Goal: Find specific page/section: Find specific page/section

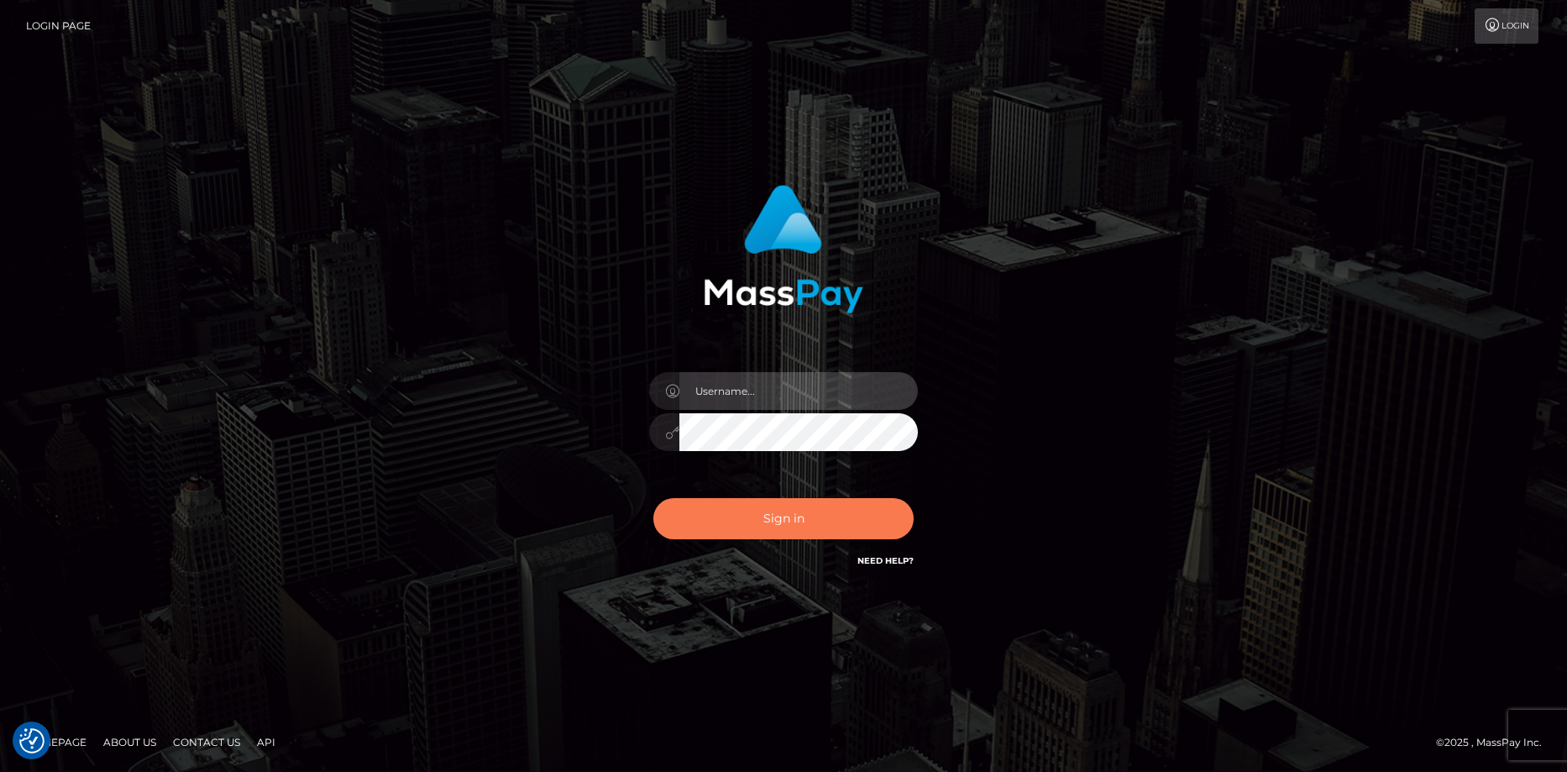
type input "Eduard Gavrilescu"
click at [752, 515] on button "Sign in" at bounding box center [783, 518] width 260 height 41
type input "Eduard Gavrilescu"
click at [737, 525] on button "Sign in" at bounding box center [783, 518] width 260 height 41
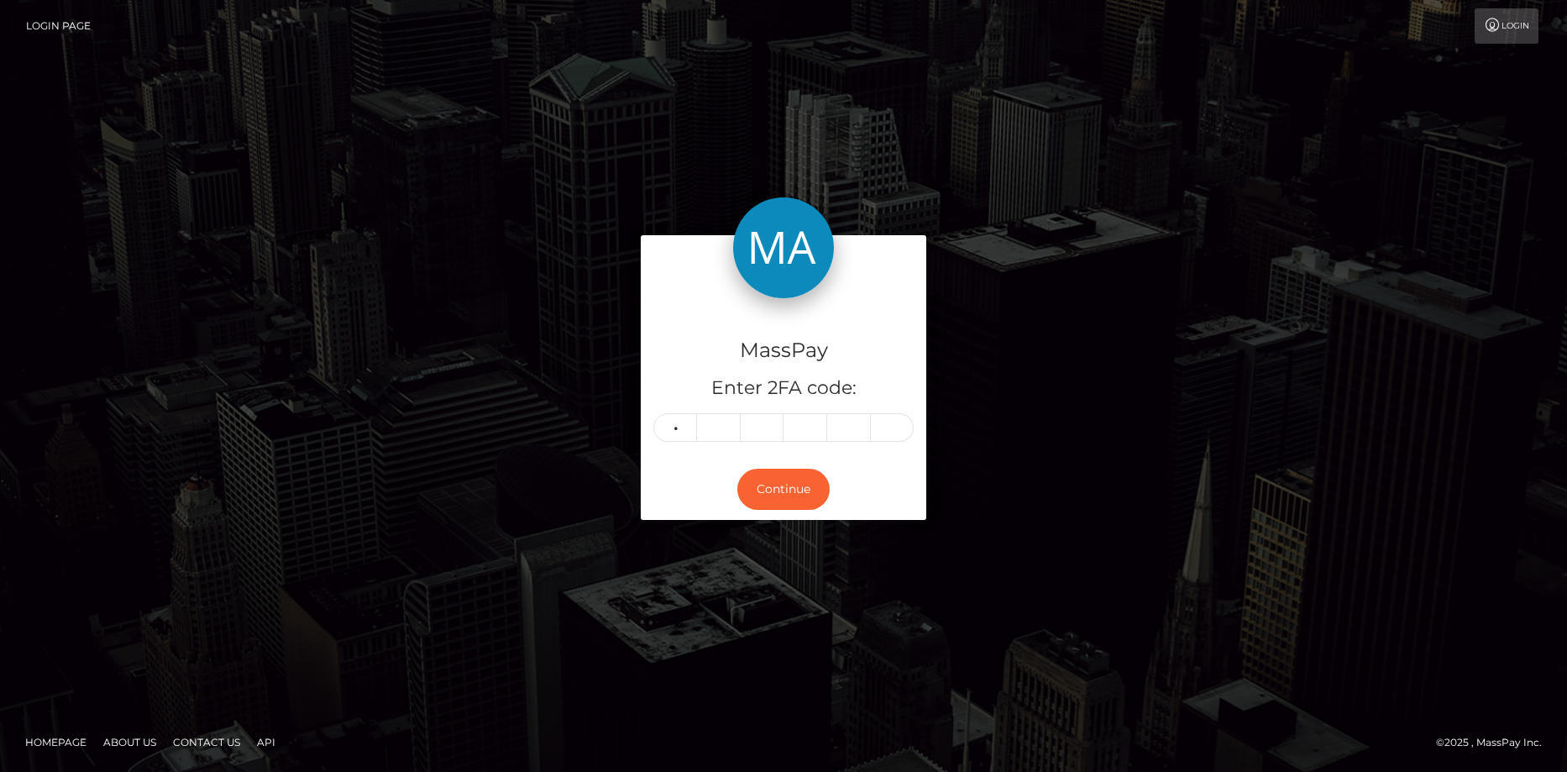
type input "0"
type input "8"
type input "0"
type input "7"
type input "1"
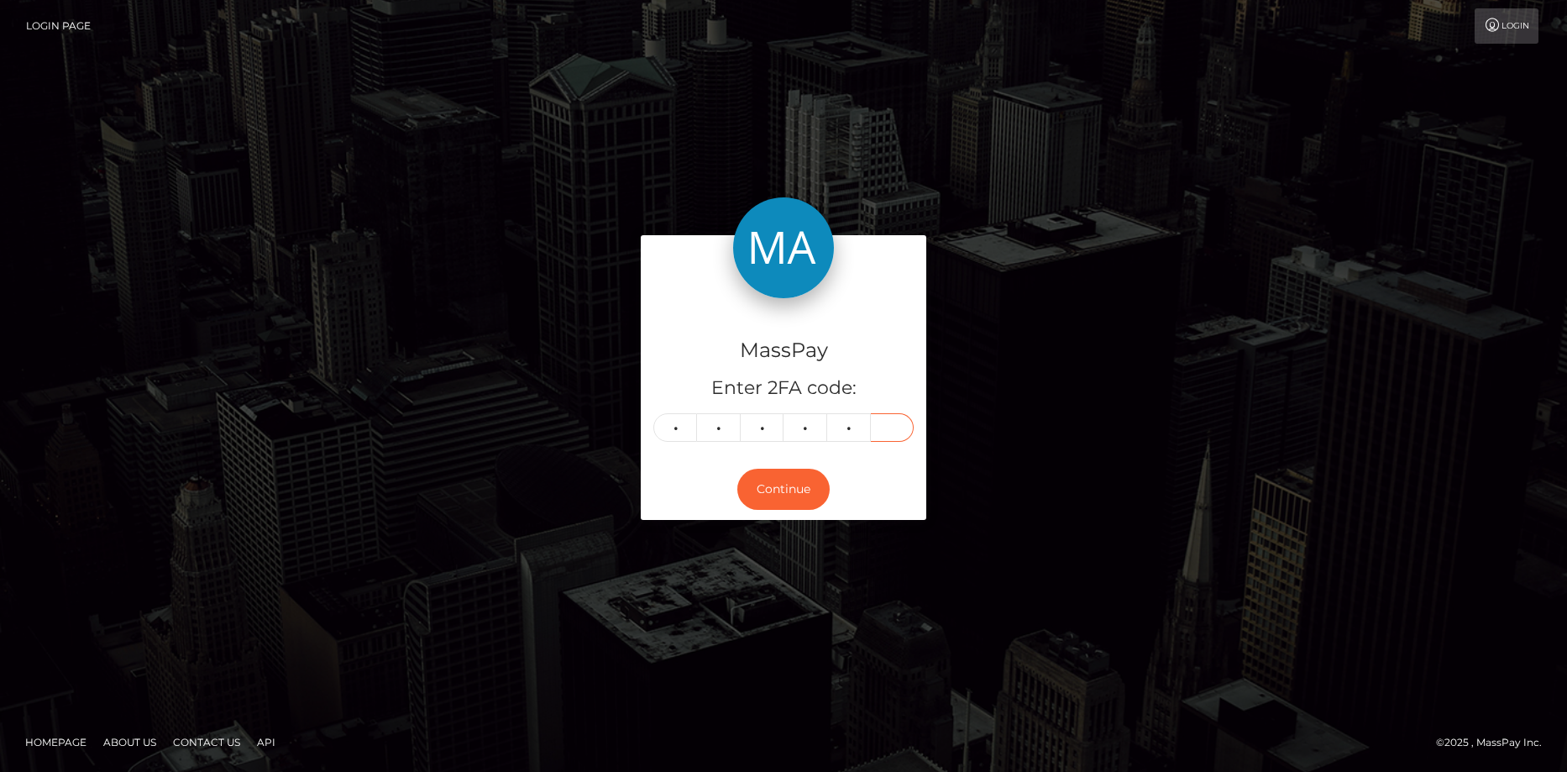
type input "7"
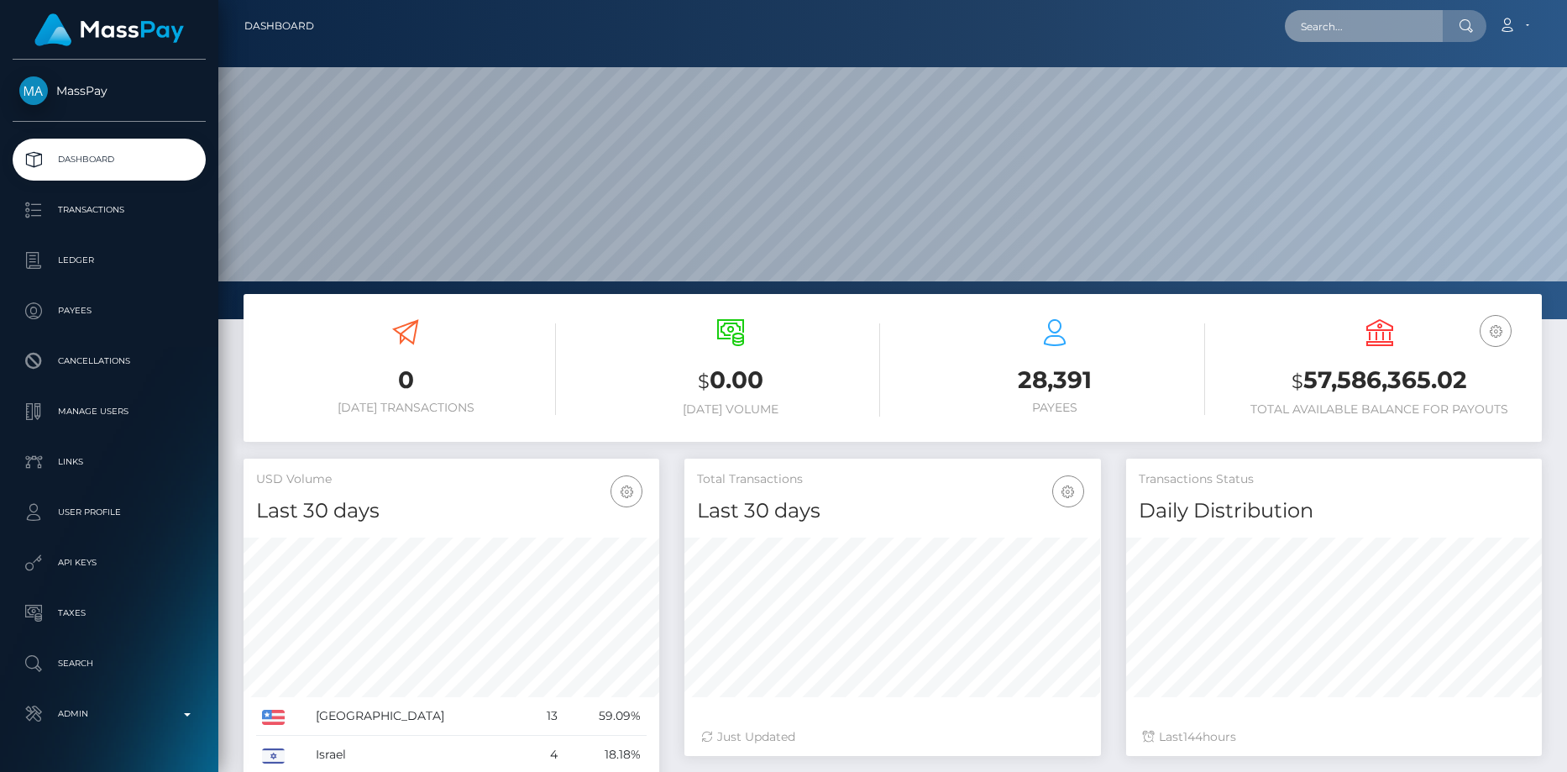
scroll to position [298, 416]
click at [1312, 31] on input "text" at bounding box center [1364, 26] width 158 height 32
paste input "a5ea8c6b-994c-11f0-bd85-0694aced620b"
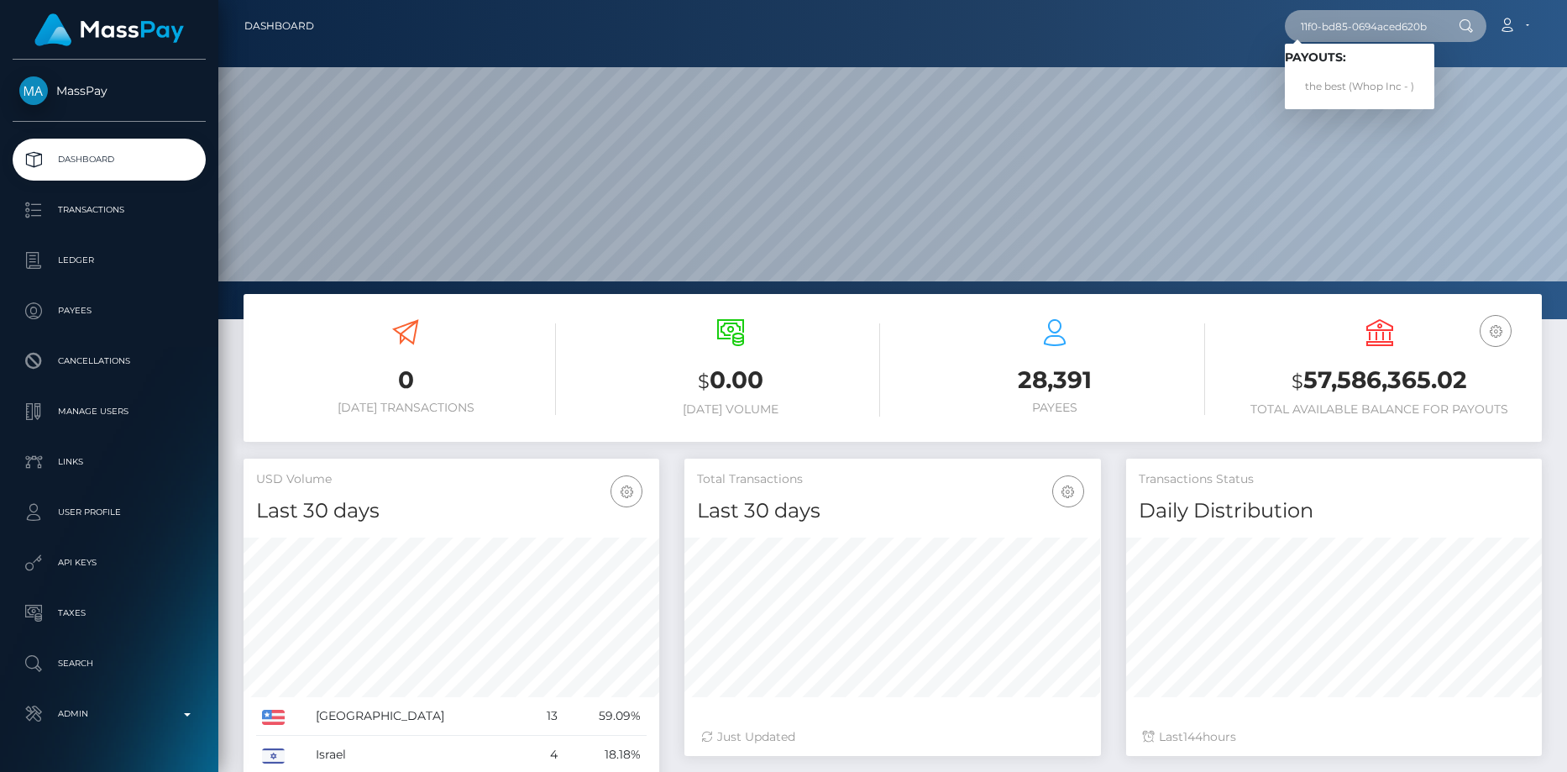
type input "a5ea8c6b-994c-11f0-bd85-0694aced620b"
click at [1346, 80] on link "the best (Whop Inc - )" at bounding box center [1359, 86] width 149 height 31
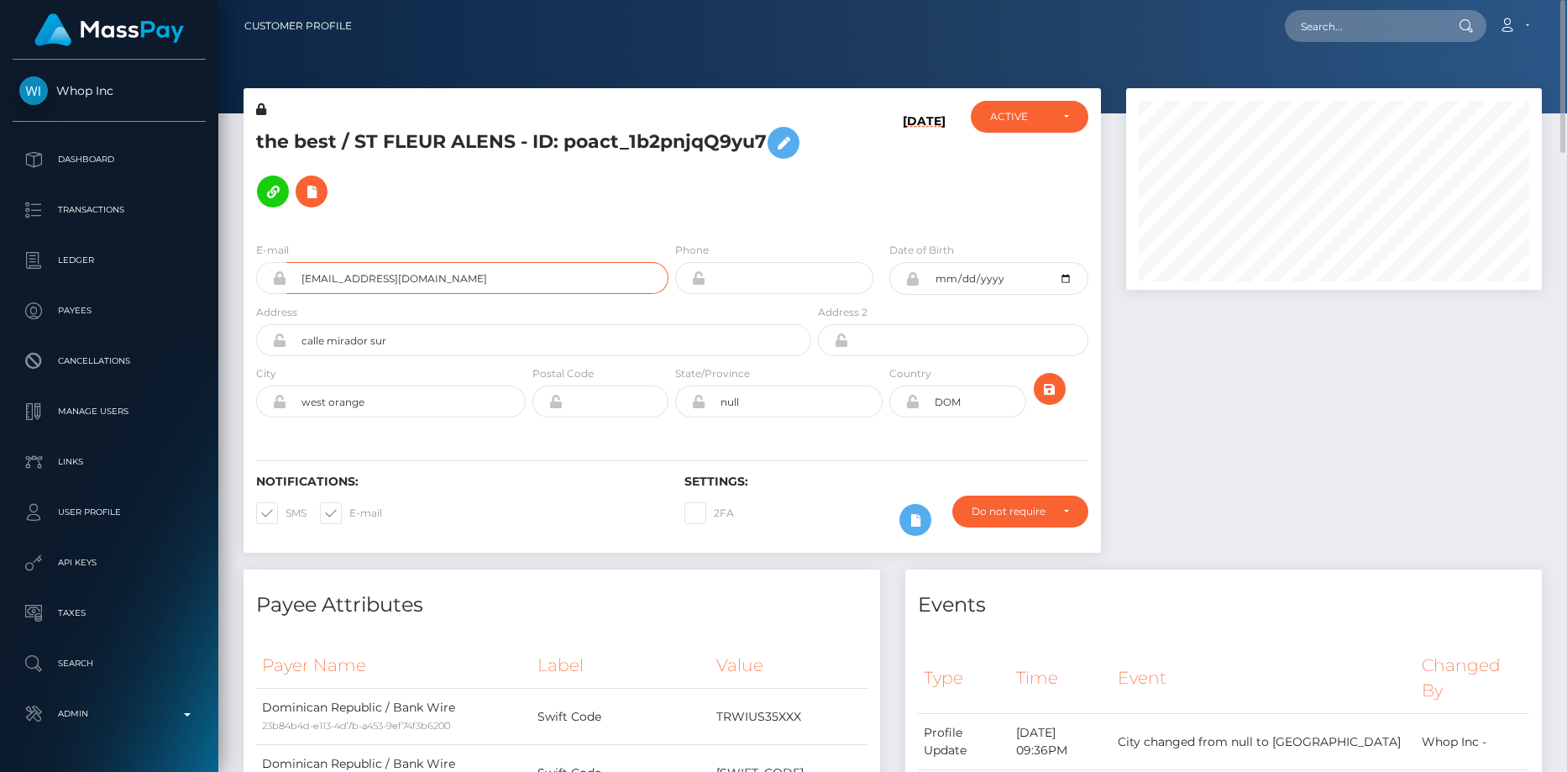
click at [322, 262] on input "[EMAIL_ADDRESS][DOMAIN_NAME]" at bounding box center [477, 278] width 382 height 32
click at [322, 262] on input "axelosias58@gmail.com" at bounding box center [477, 278] width 382 height 32
click at [1302, 27] on input "text" at bounding box center [1364, 26] width 158 height 32
paste input "poact_9GZuV6613jUd"
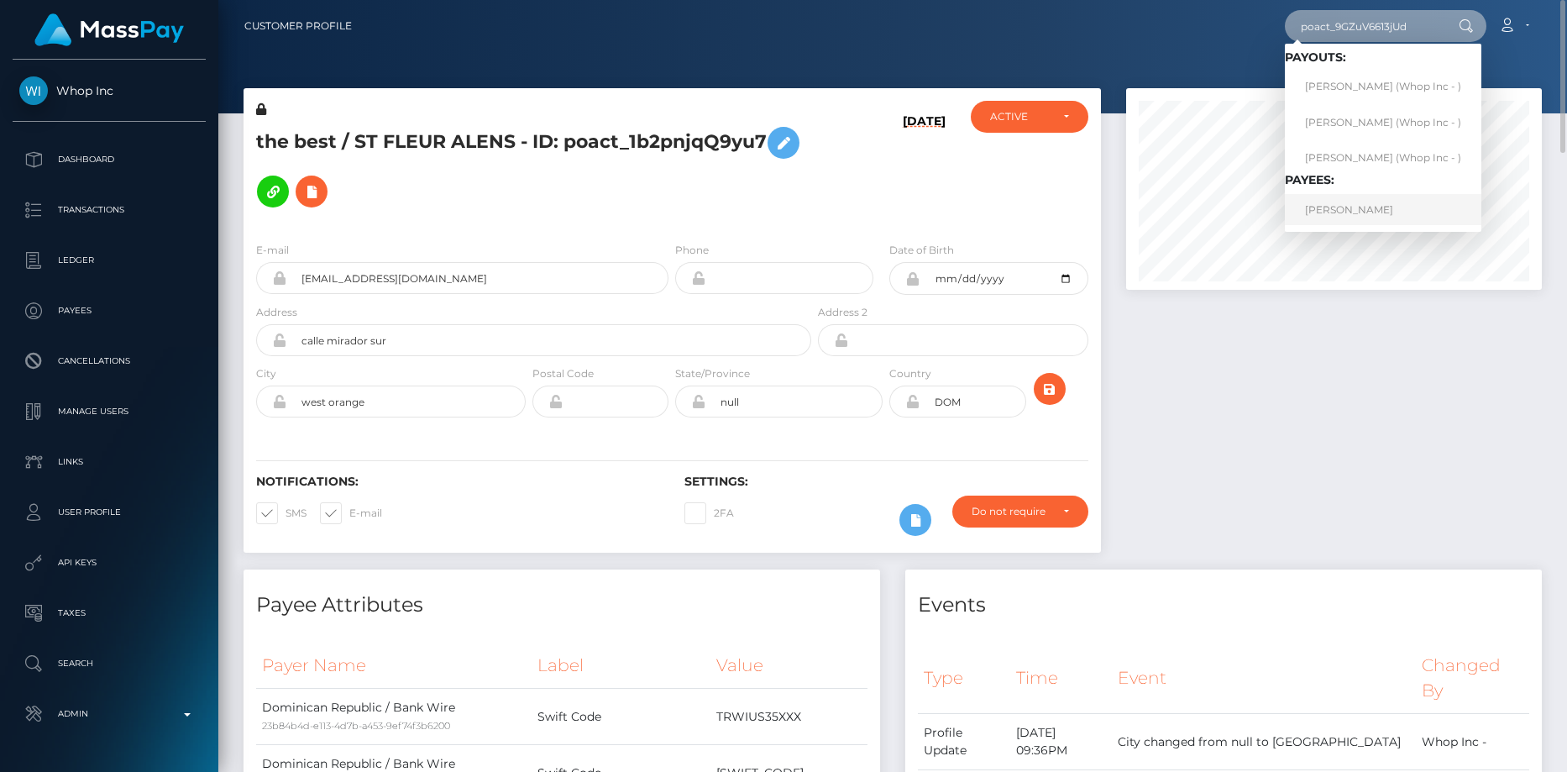
type input "poact_9GZuV6613jUd"
click at [1333, 217] on link "CHLOE STRONG" at bounding box center [1383, 209] width 196 height 31
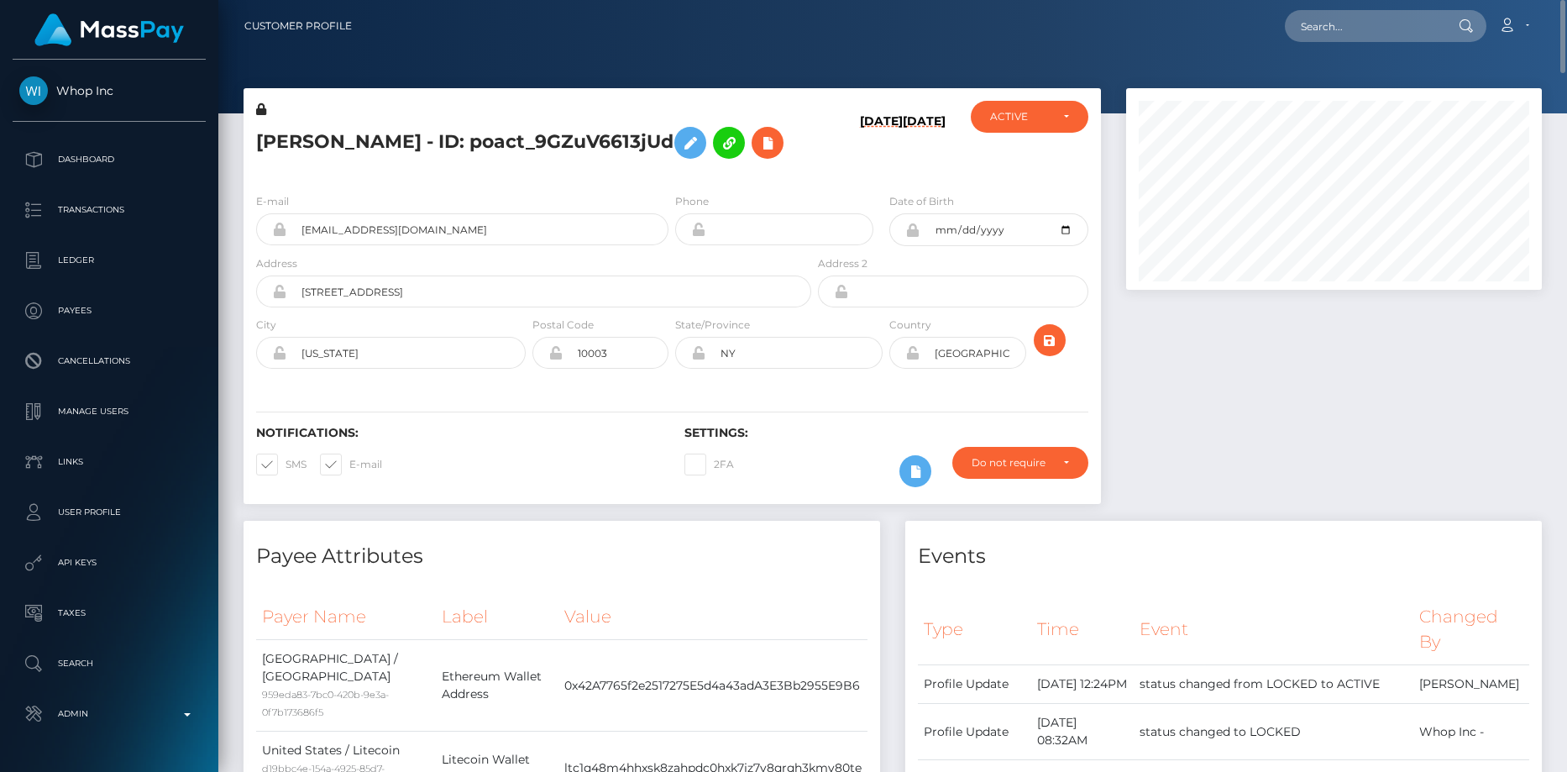
click at [465, 160] on h5 "CHLOE STRONG - ID: poact_9GZuV6613jUd" at bounding box center [529, 142] width 546 height 49
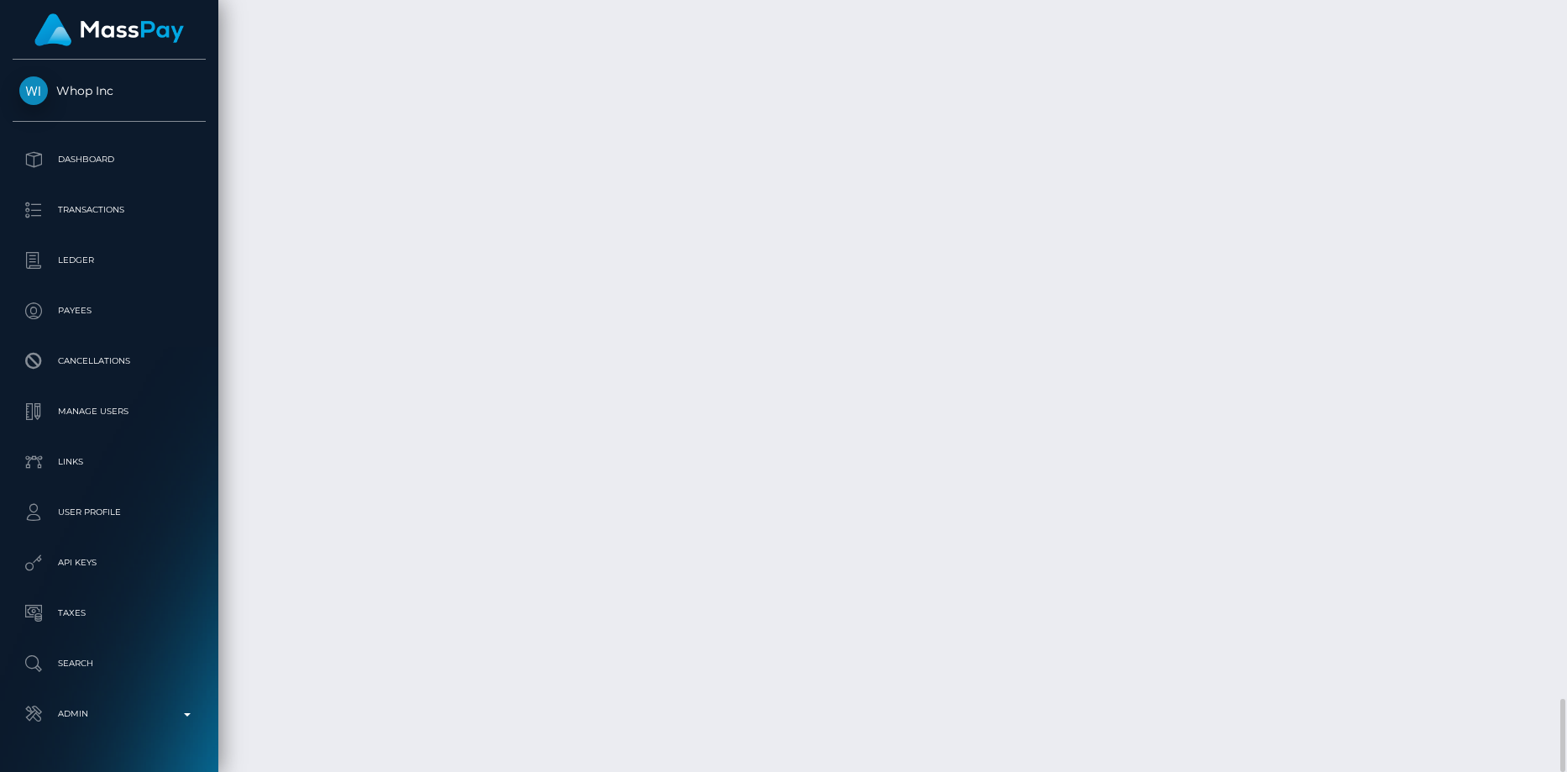
drag, startPoint x: 1145, startPoint y: 452, endPoint x: 1173, endPoint y: 458, distance: 28.5
drag, startPoint x: 1140, startPoint y: 453, endPoint x: 1187, endPoint y: 458, distance: 47.2
copy td "$1,329.57"
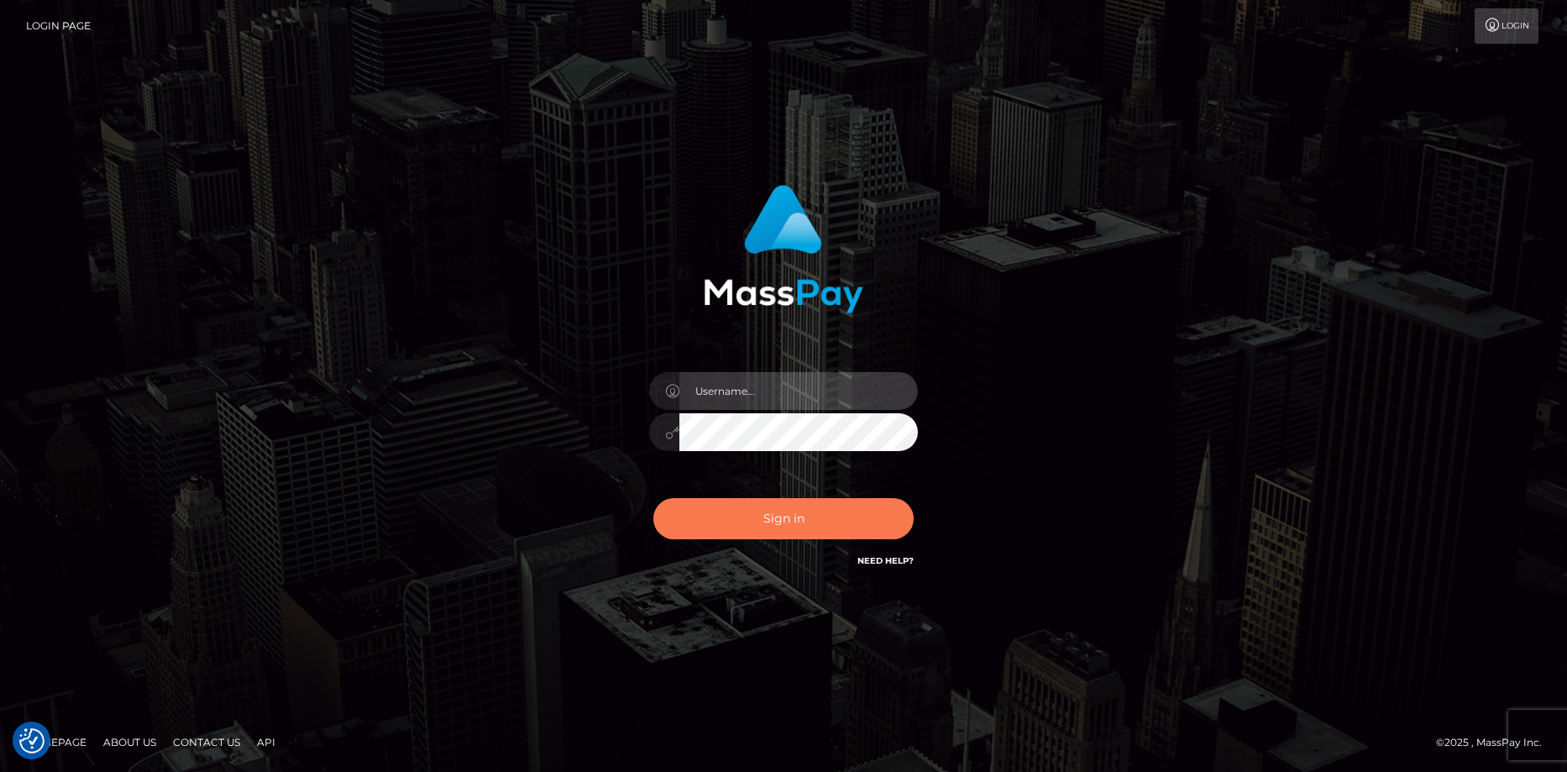
type input "Eduard Gavrilescu"
click at [756, 513] on button "Sign in" at bounding box center [783, 518] width 260 height 41
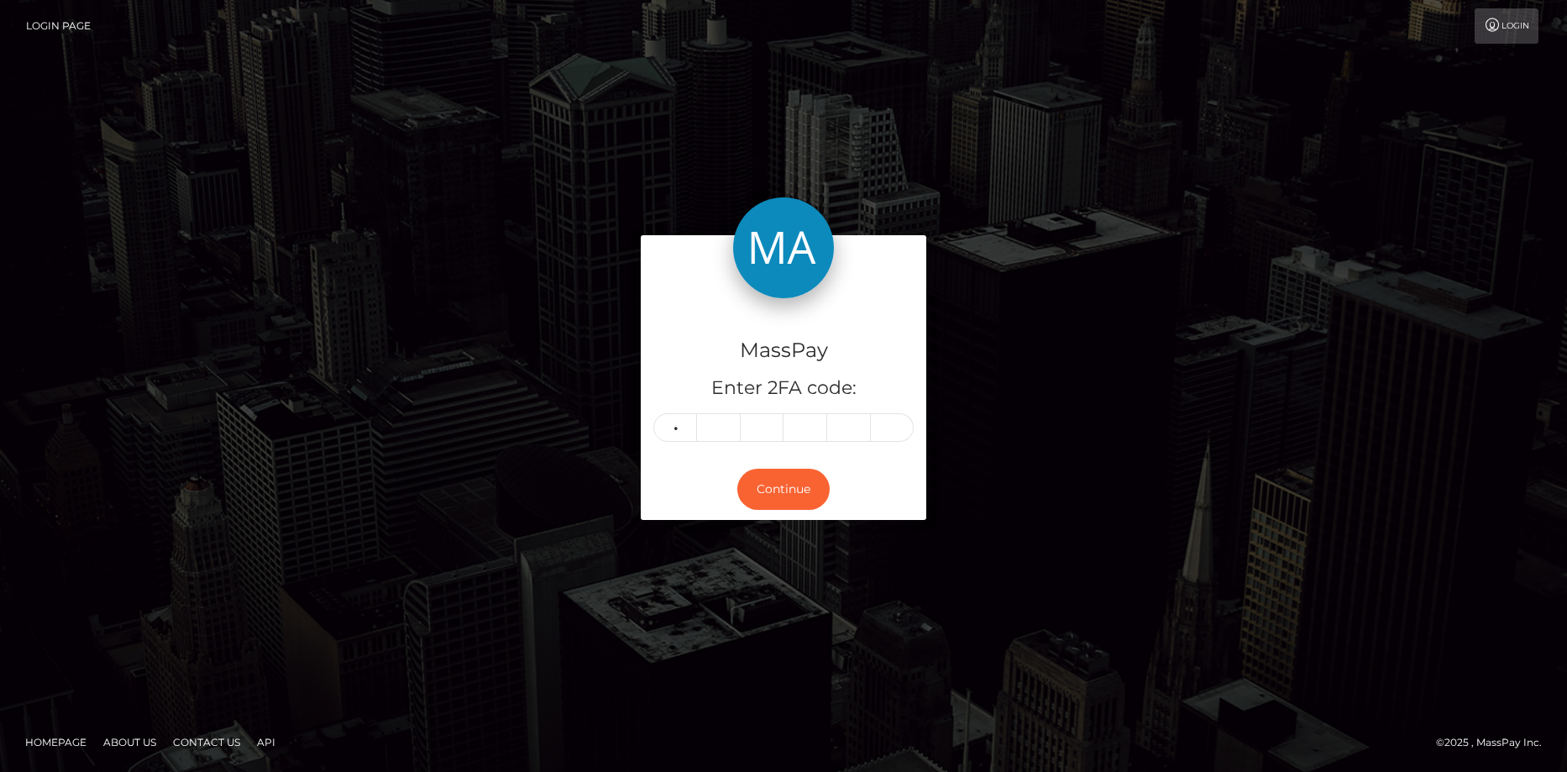
type input "4"
type input "8"
type input "4"
type input "8"
type input "0"
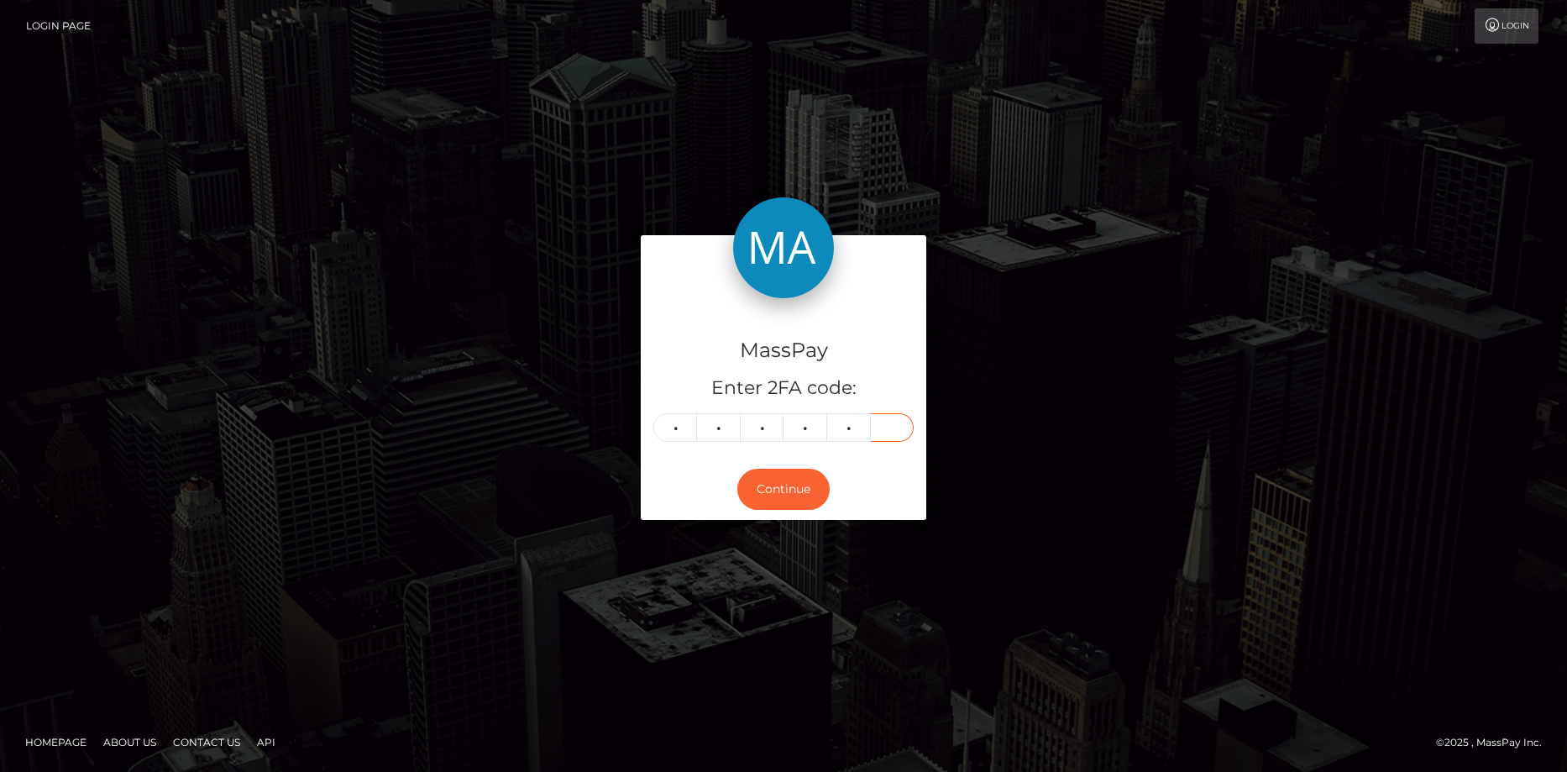
type input "3"
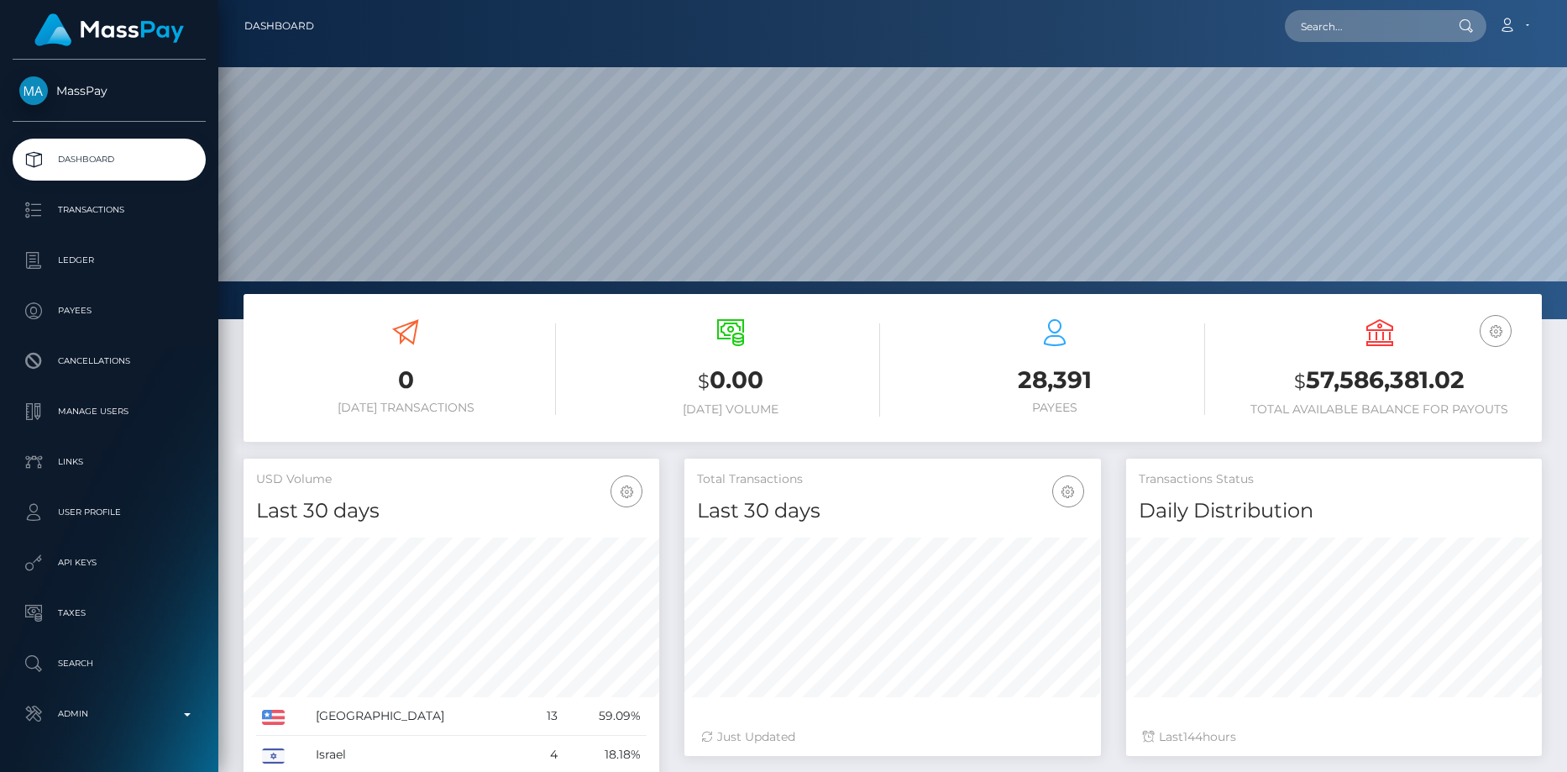
scroll to position [298, 416]
click at [1314, 30] on input "text" at bounding box center [1364, 26] width 158 height 32
paste input "$1,329.57"
type input "$1,329.57"
paste input "icome90789+6f02a33add@gmail.com"
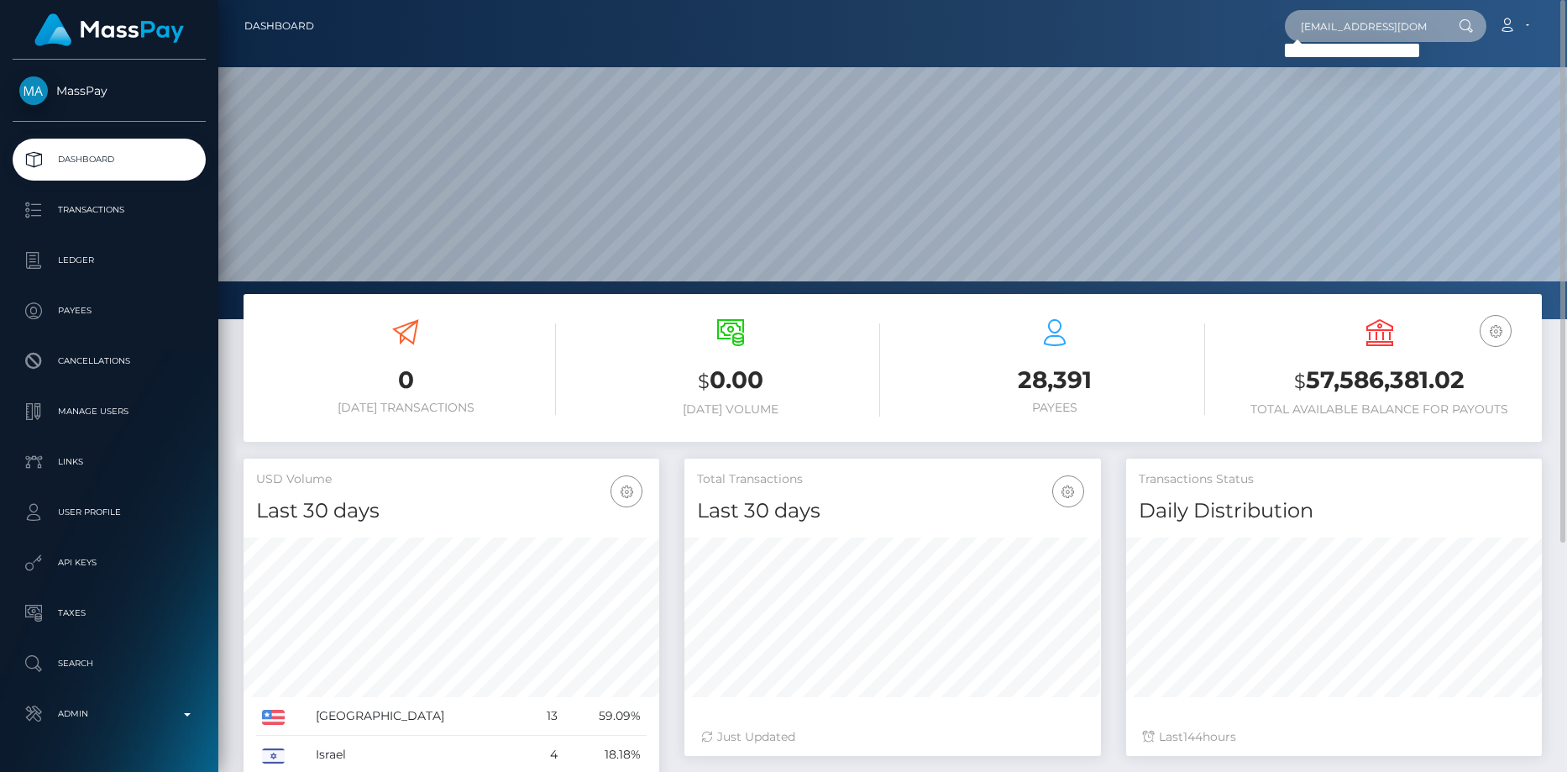
scroll to position [0, 74]
type input "icome90789+6f02a33add@gmail.com"
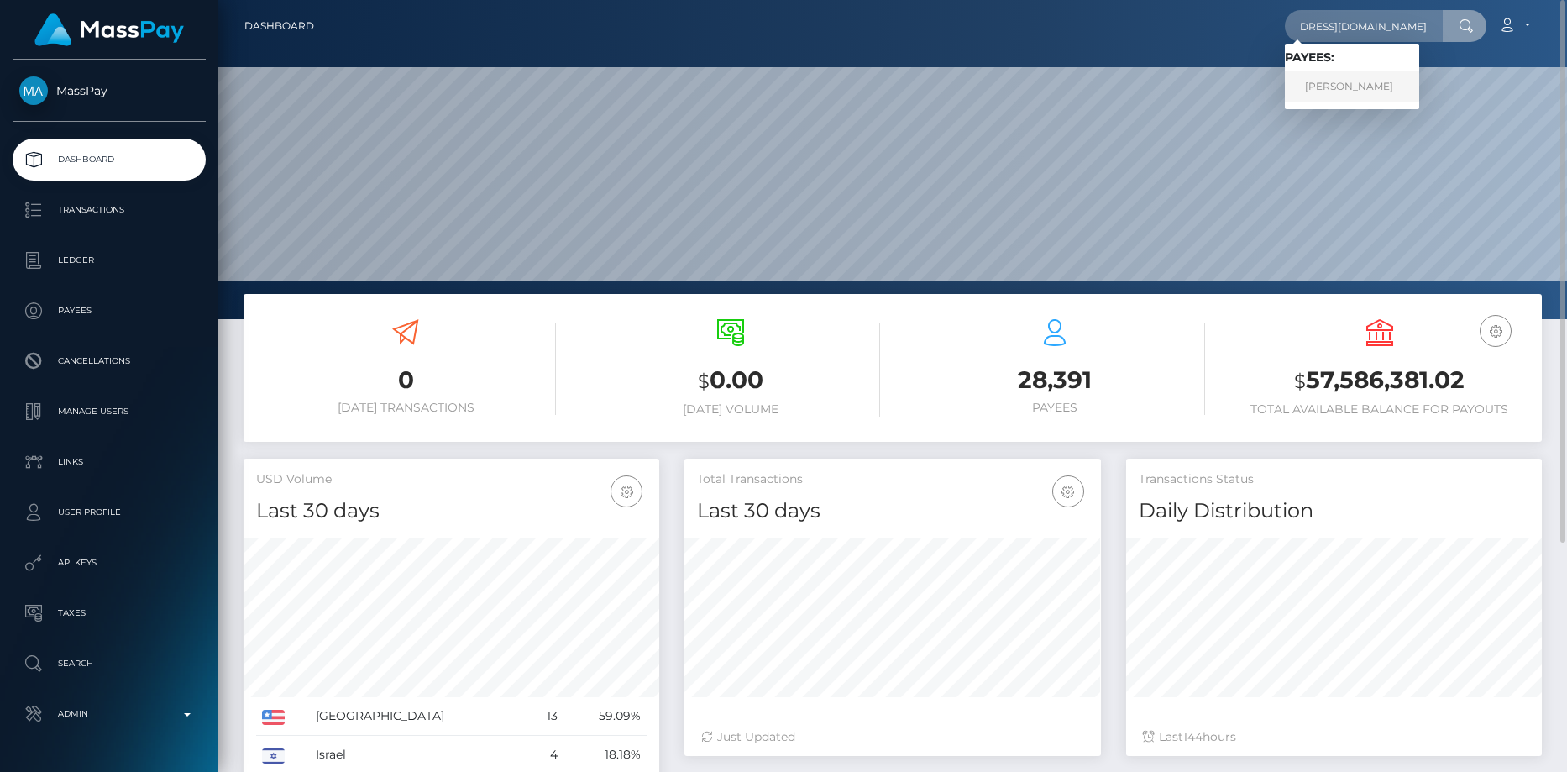
click at [1336, 95] on link "CHLOE STRONG" at bounding box center [1352, 86] width 134 height 31
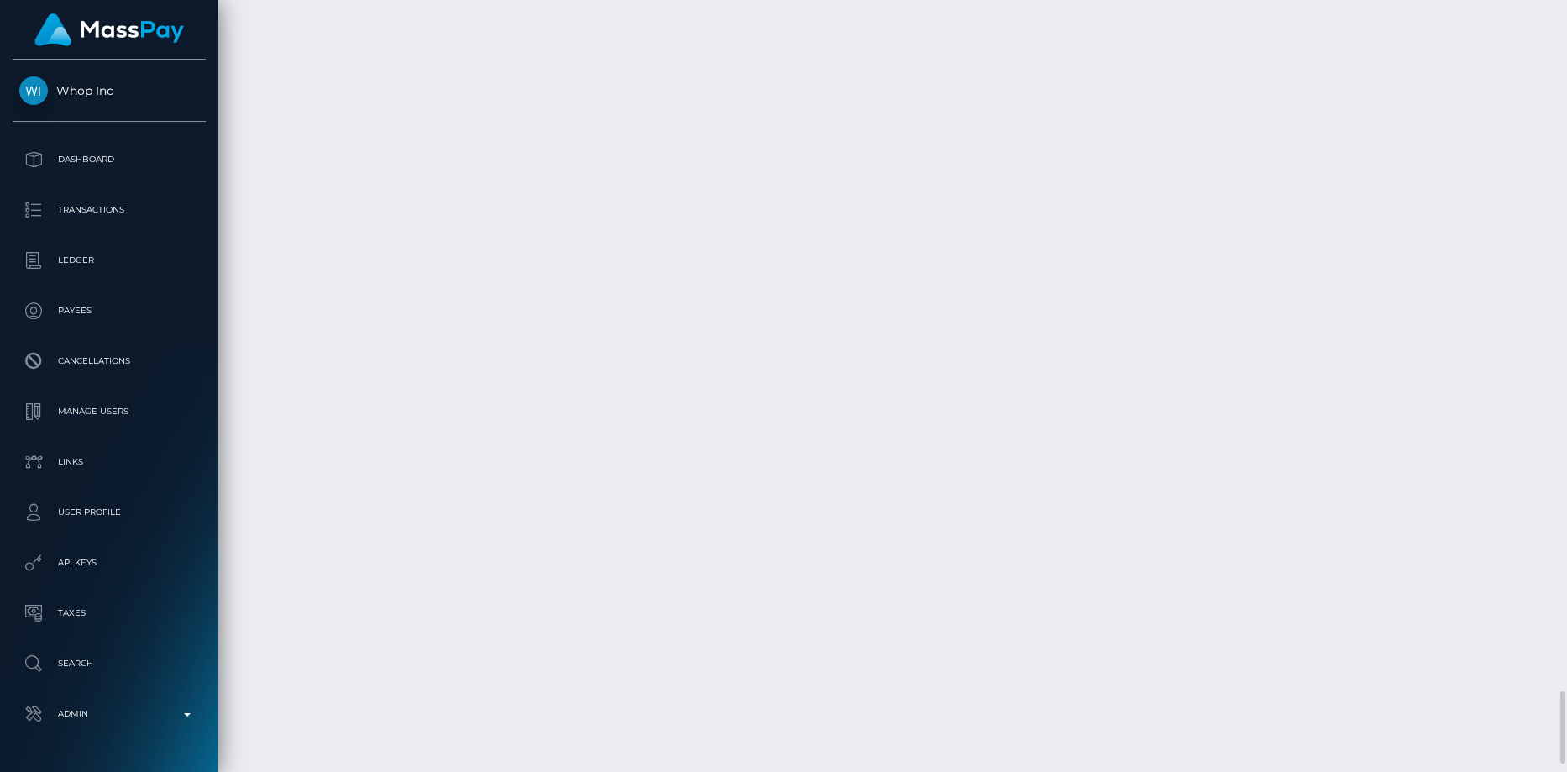
scroll to position [7388, 0]
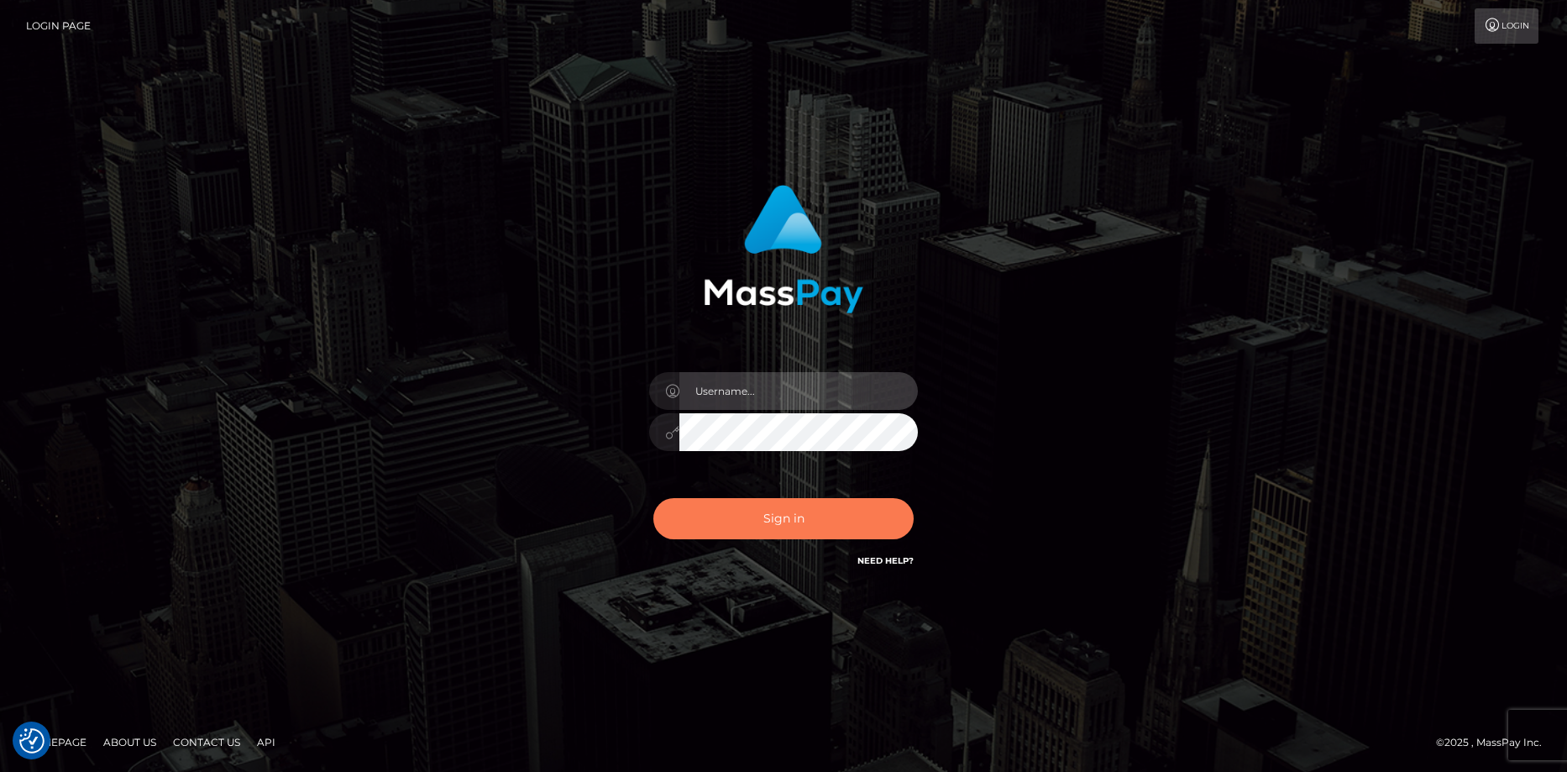
type input "Eduard Gavrilescu"
click at [725, 526] on button "Sign in" at bounding box center [783, 518] width 260 height 41
type input "[PERSON_NAME]"
click at [767, 501] on button "Sign in" at bounding box center [783, 518] width 260 height 41
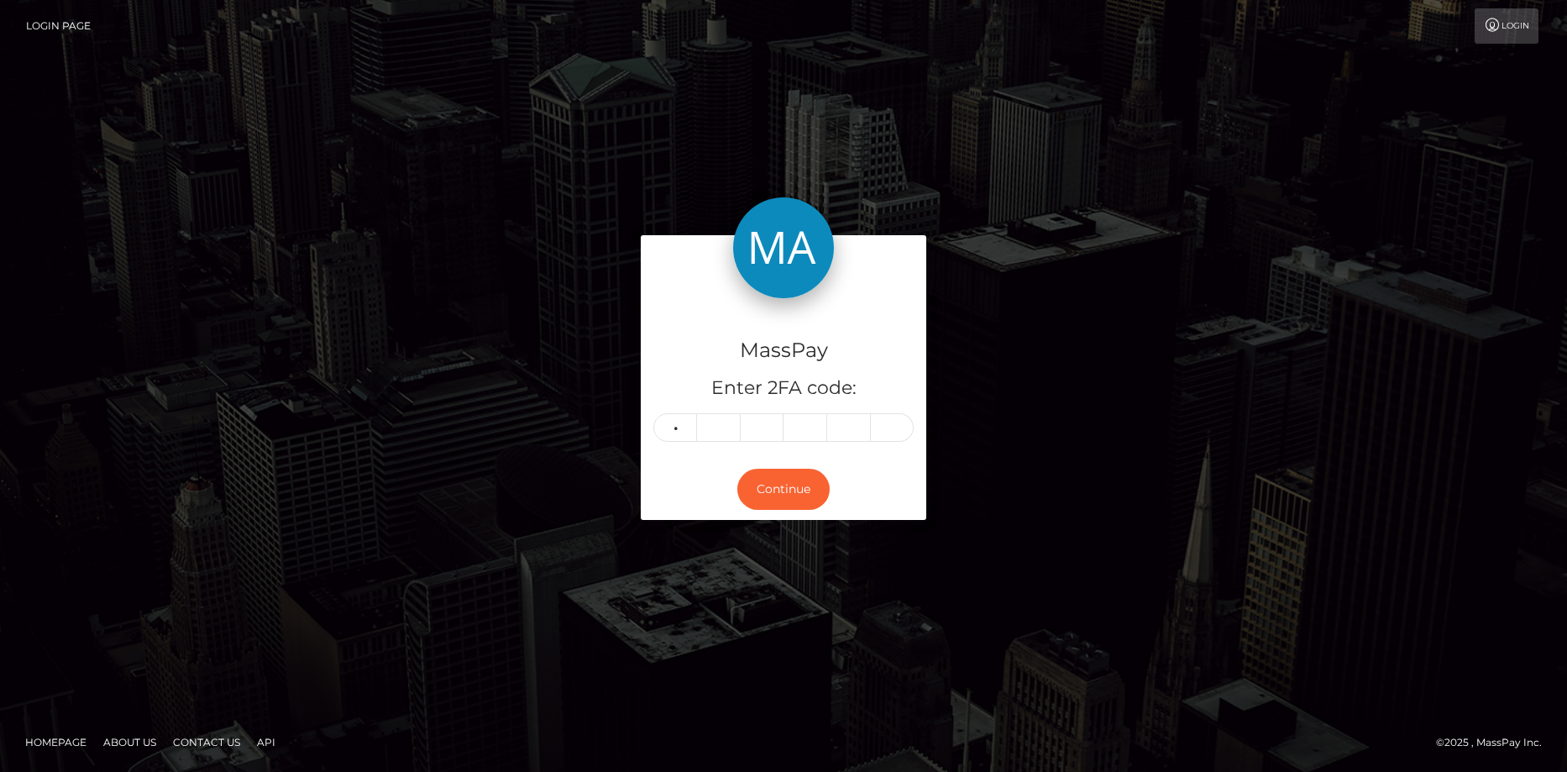
type input "2"
type input "3"
type input "7"
type input "1"
type input "8"
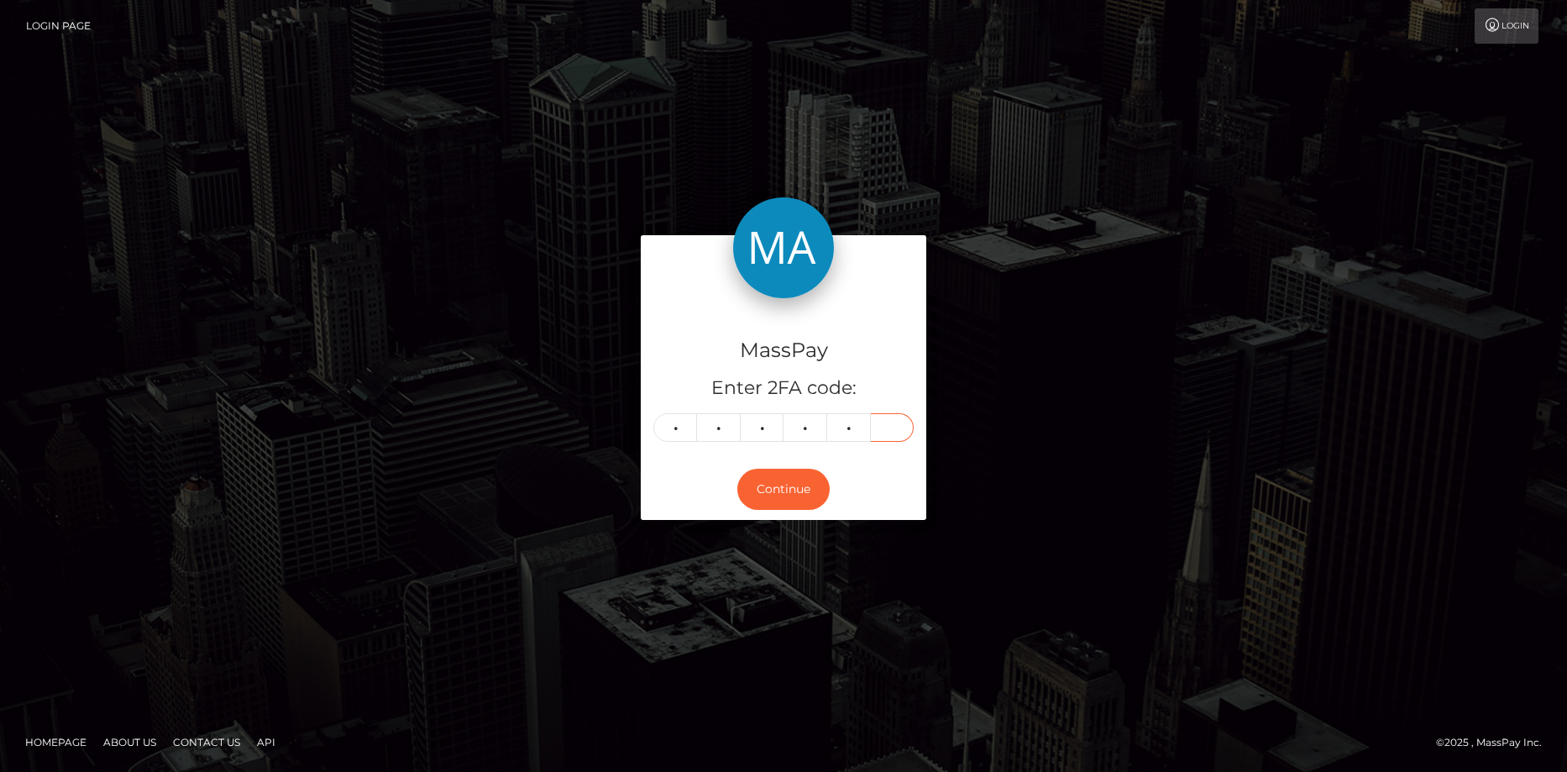
type input "3"
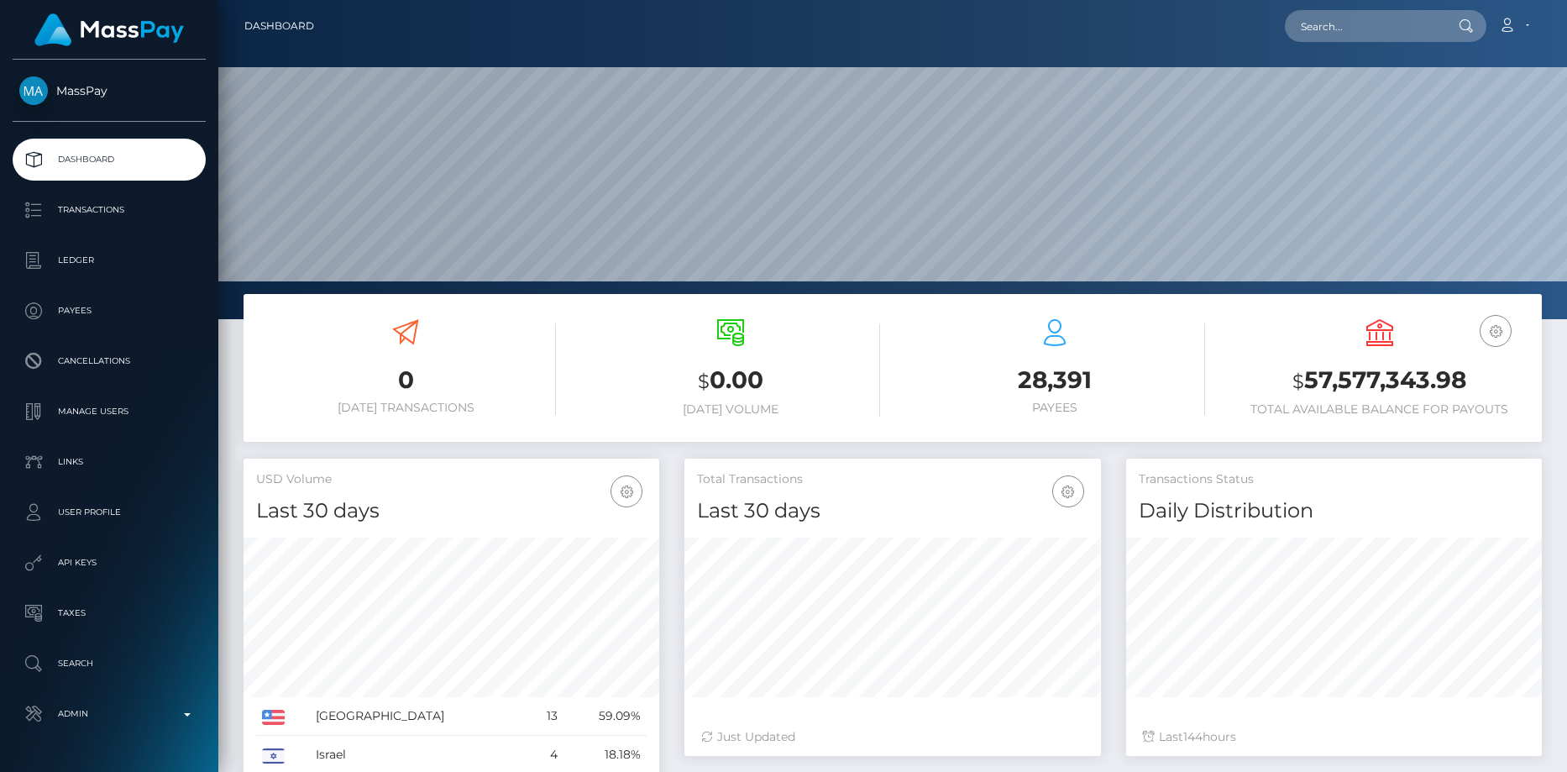
scroll to position [298, 416]
click at [1287, 29] on div "Loading... Loading... Account Edit Profile Logout" at bounding box center [933, 25] width 1213 height 35
click at [1319, 24] on input "text" at bounding box center [1364, 26] width 158 height 32
paste input "pout_qoLnqSi6o2S8W"
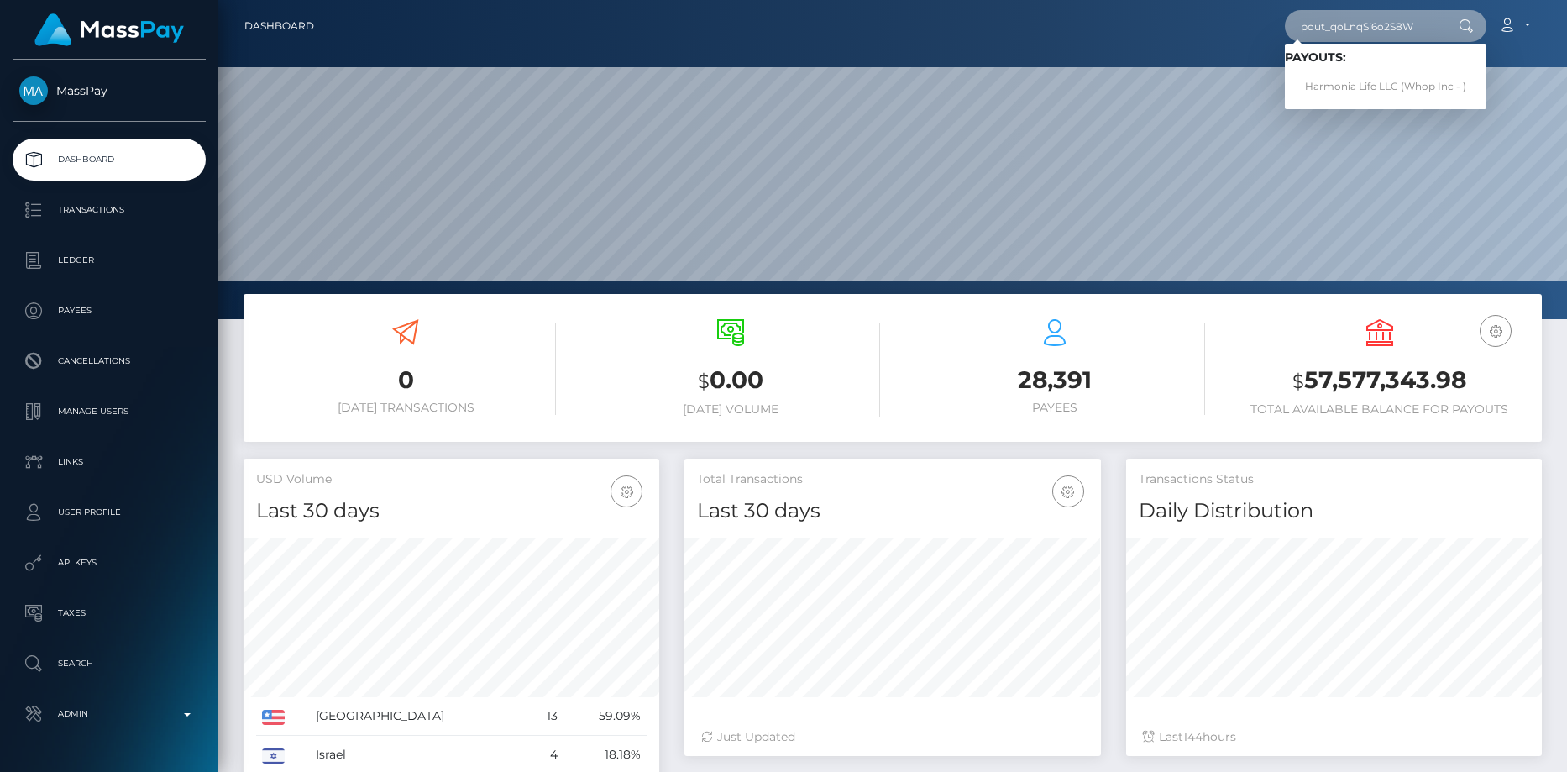
type input "pout_qoLnqSi6o2S8W"
click at [1333, 76] on link "Harmonia Life LLC (Whop Inc - )" at bounding box center [1386, 86] width 202 height 31
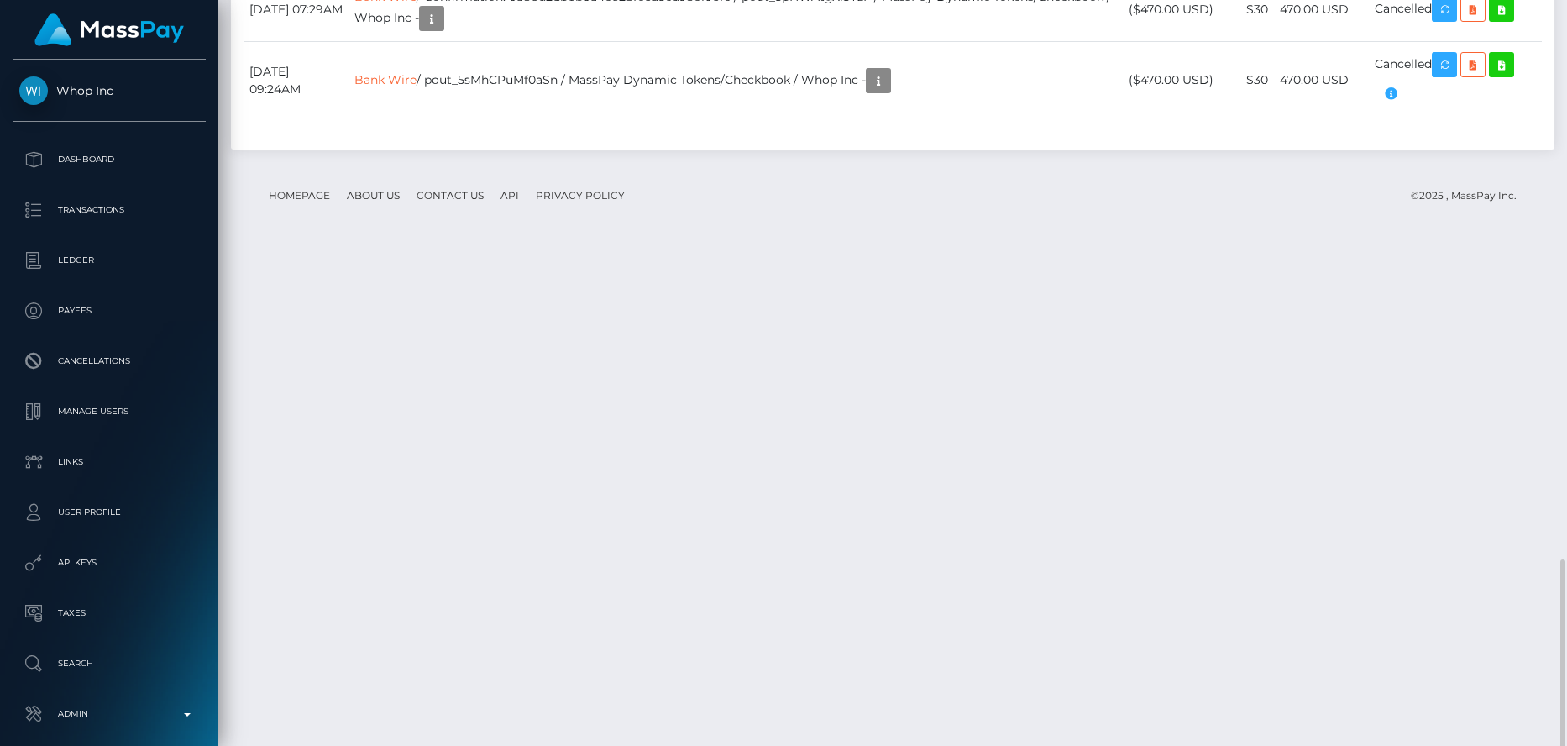
scroll to position [202, 416]
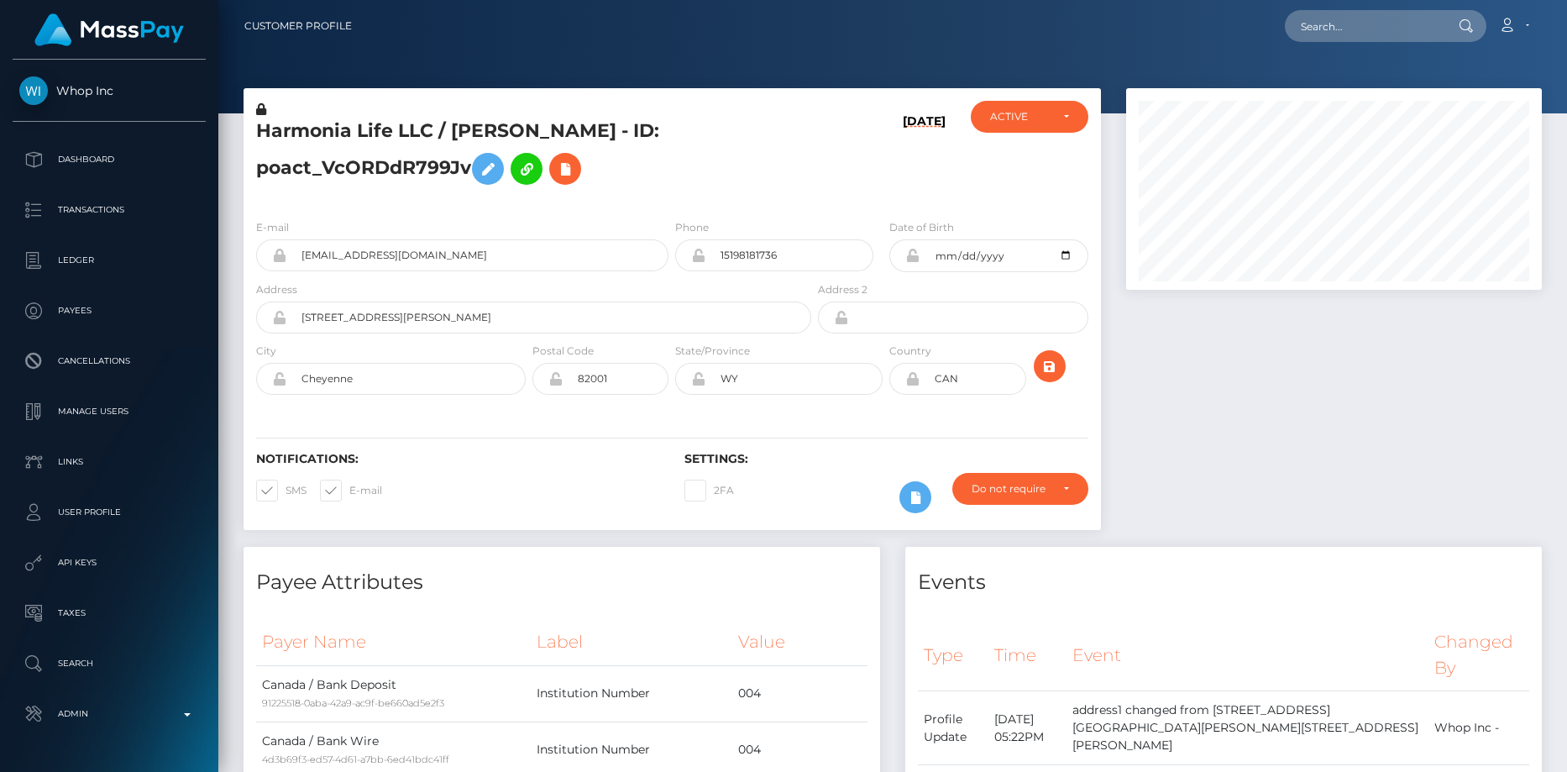
scroll to position [202, 416]
click at [1332, 30] on input "text" at bounding box center [1364, 26] width 158 height 32
paste input "bda1a6c2-d34f-41d8-926f-060efe38448e"
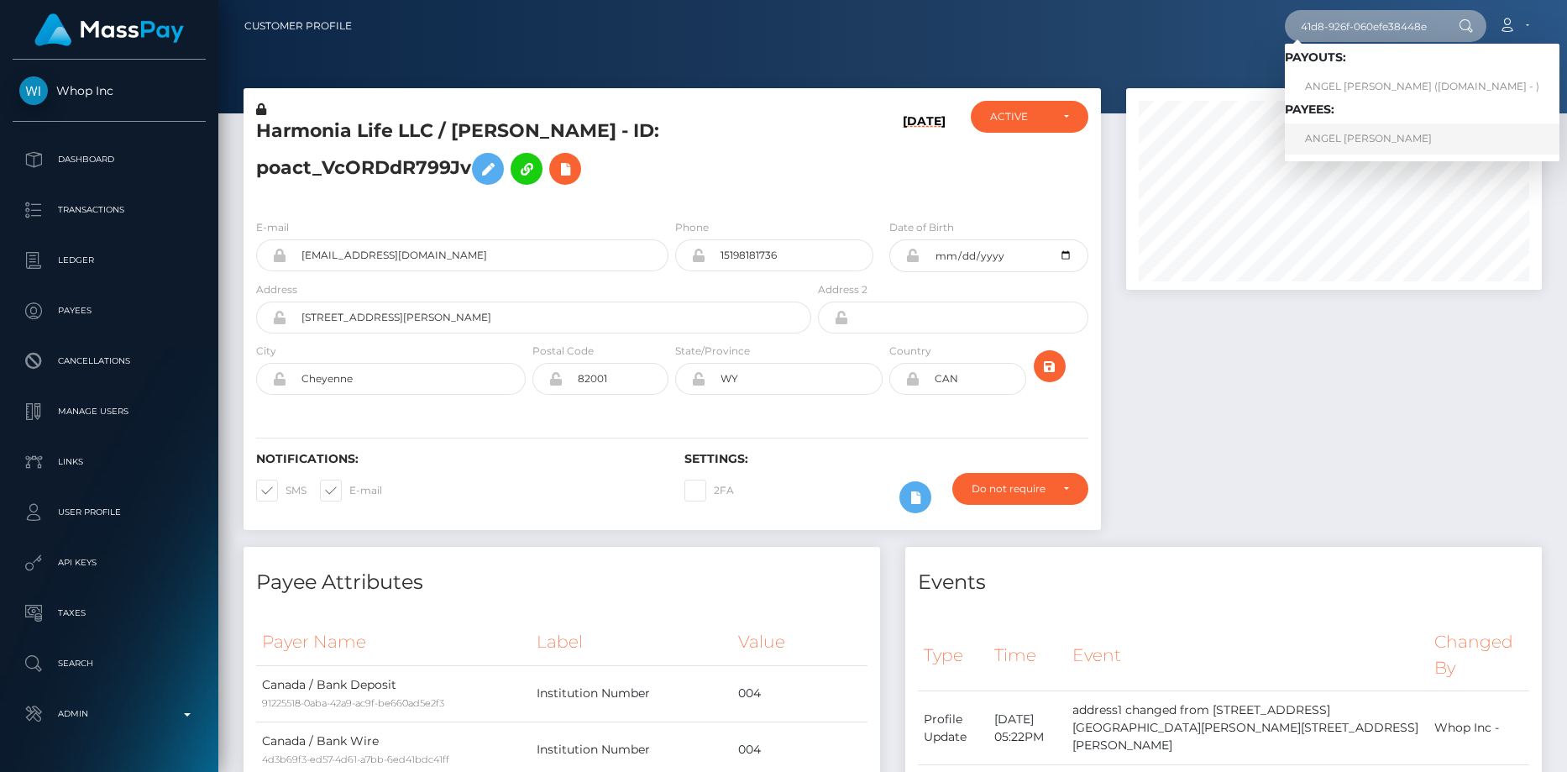
type input "bda1a6c2-d34f-41d8-926f-060efe38448e"
click at [1334, 142] on link "ANGEL DUYEN PHAM" at bounding box center [1422, 138] width 275 height 31
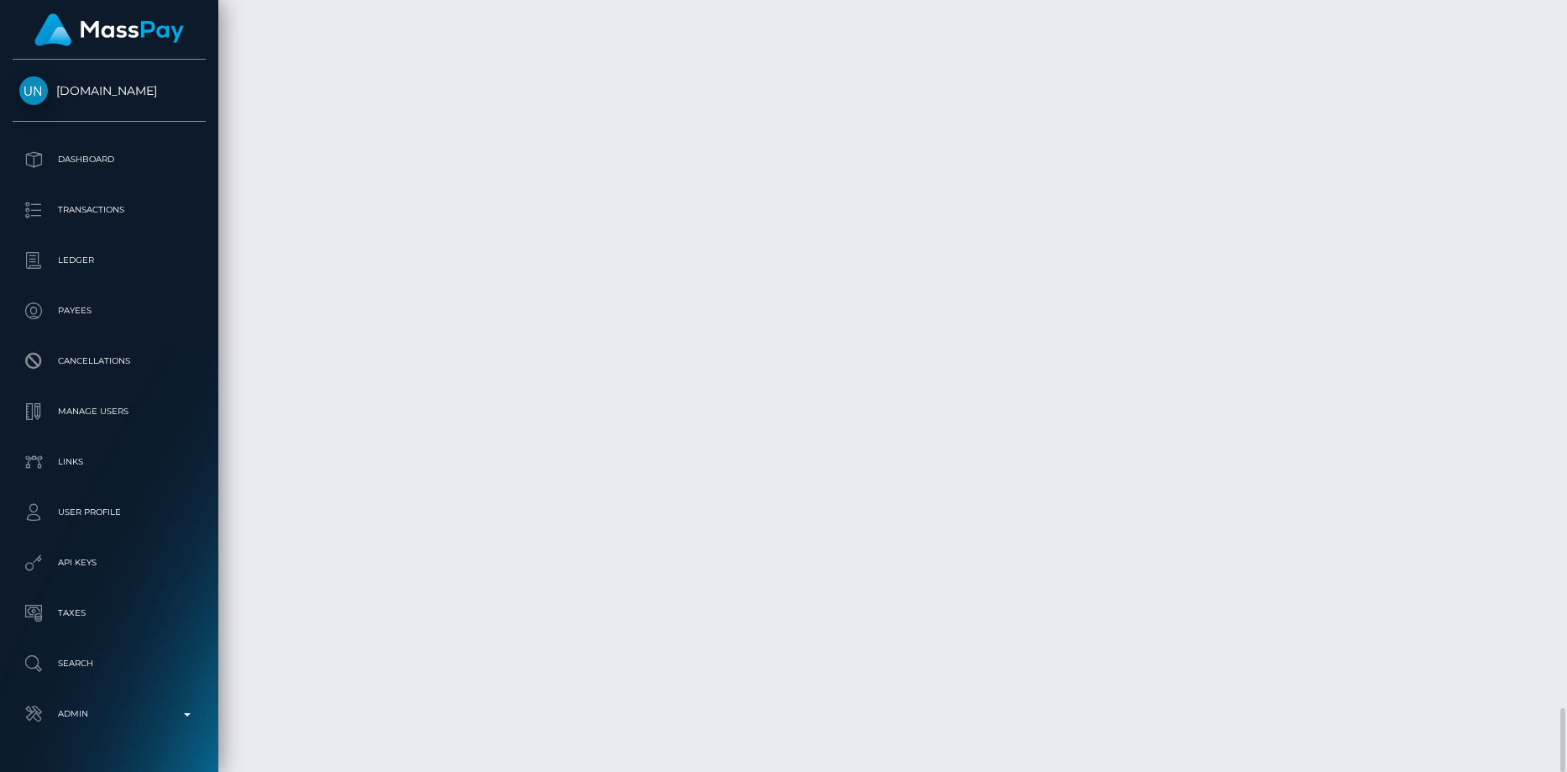
scroll to position [202, 416]
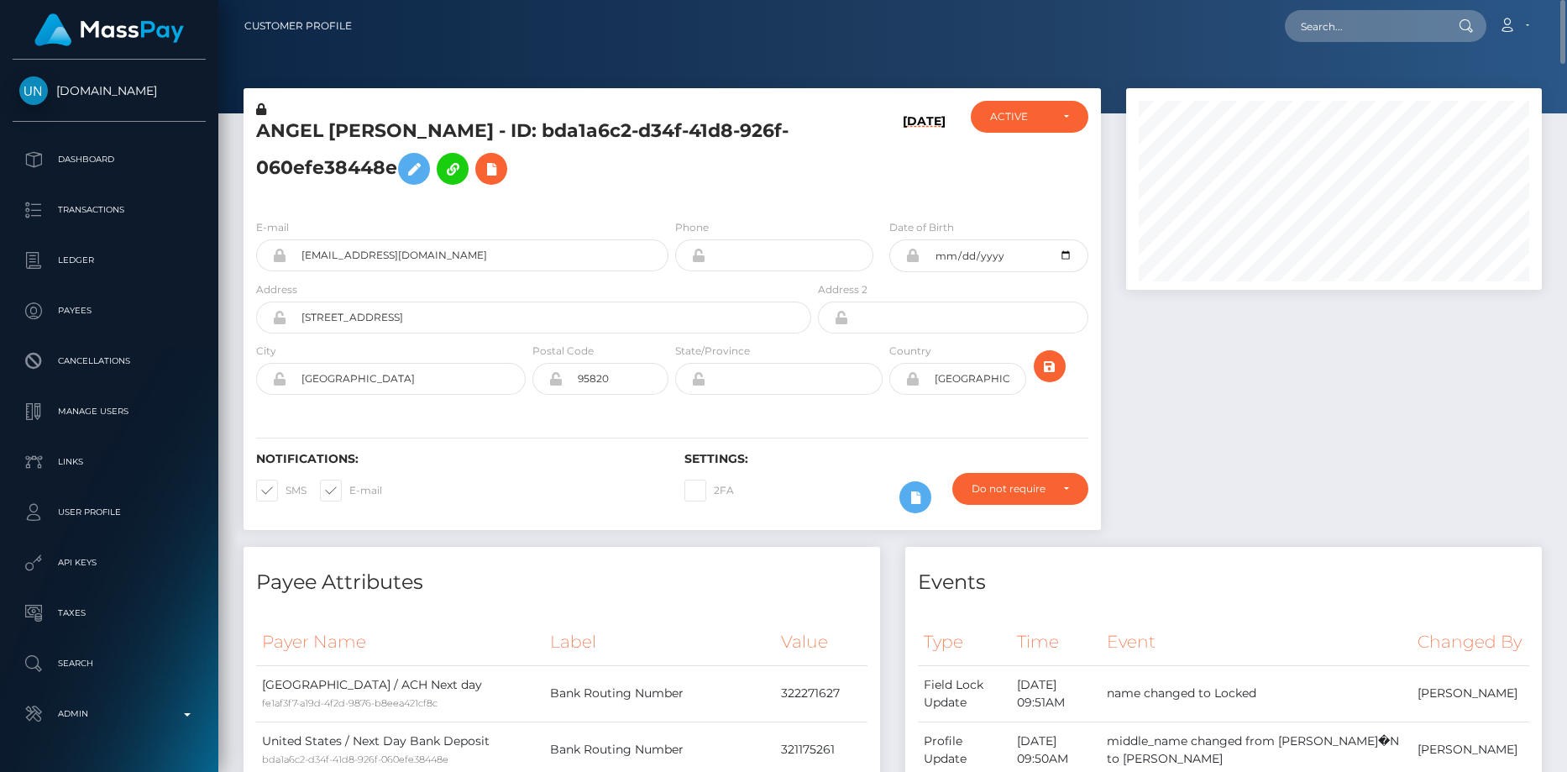
click at [1348, 43] on nav "Customer Profile Loading... Loading... Account" at bounding box center [892, 26] width 1349 height 52
click at [1341, 29] on input "text" at bounding box center [1364, 26] width 158 height 32
paste input "poact_zwc7T3o9Vjra"
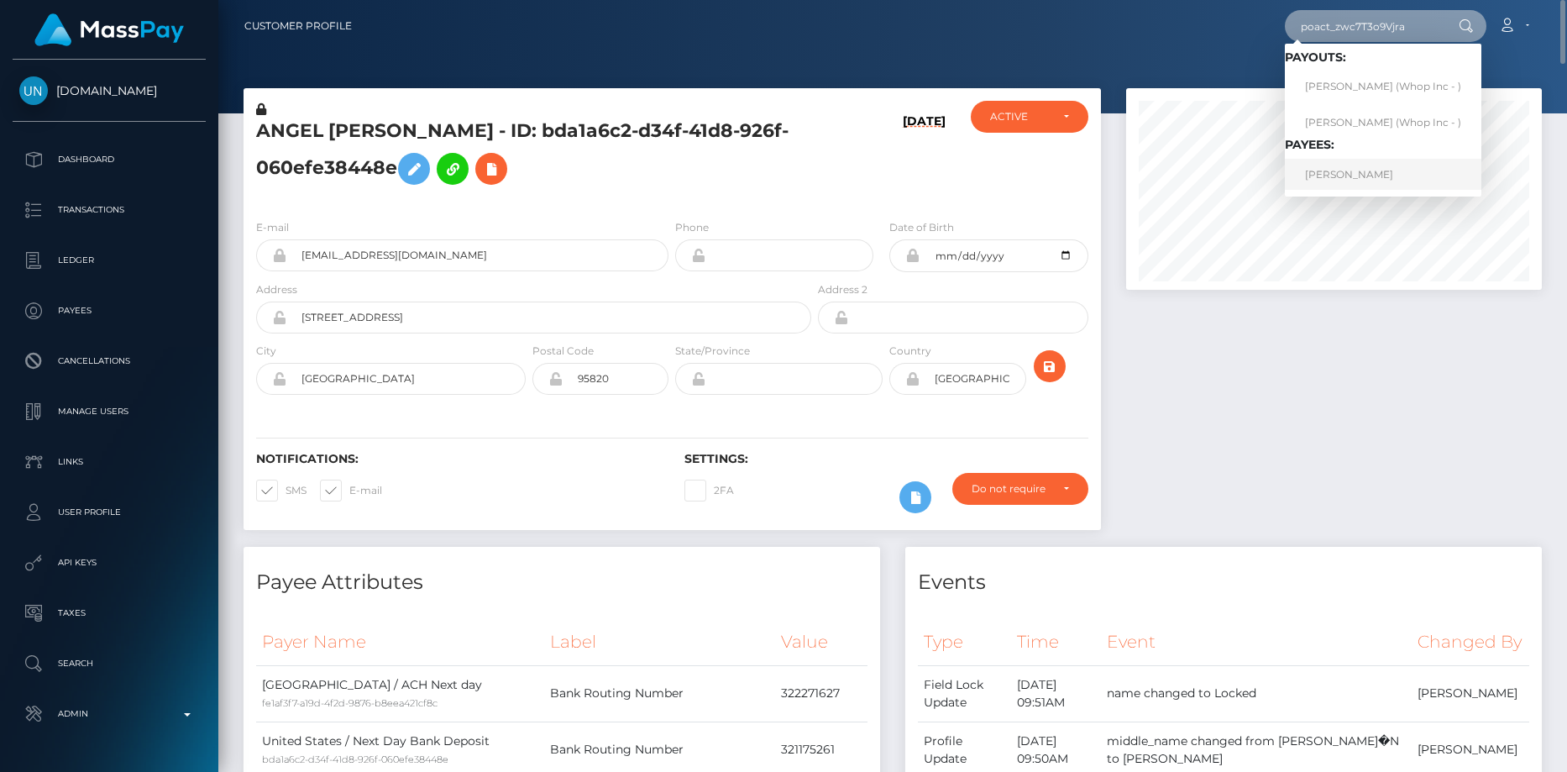
type input "poact_zwc7T3o9Vjra"
click at [1338, 172] on link "MAJA IVANOV" at bounding box center [1383, 174] width 196 height 31
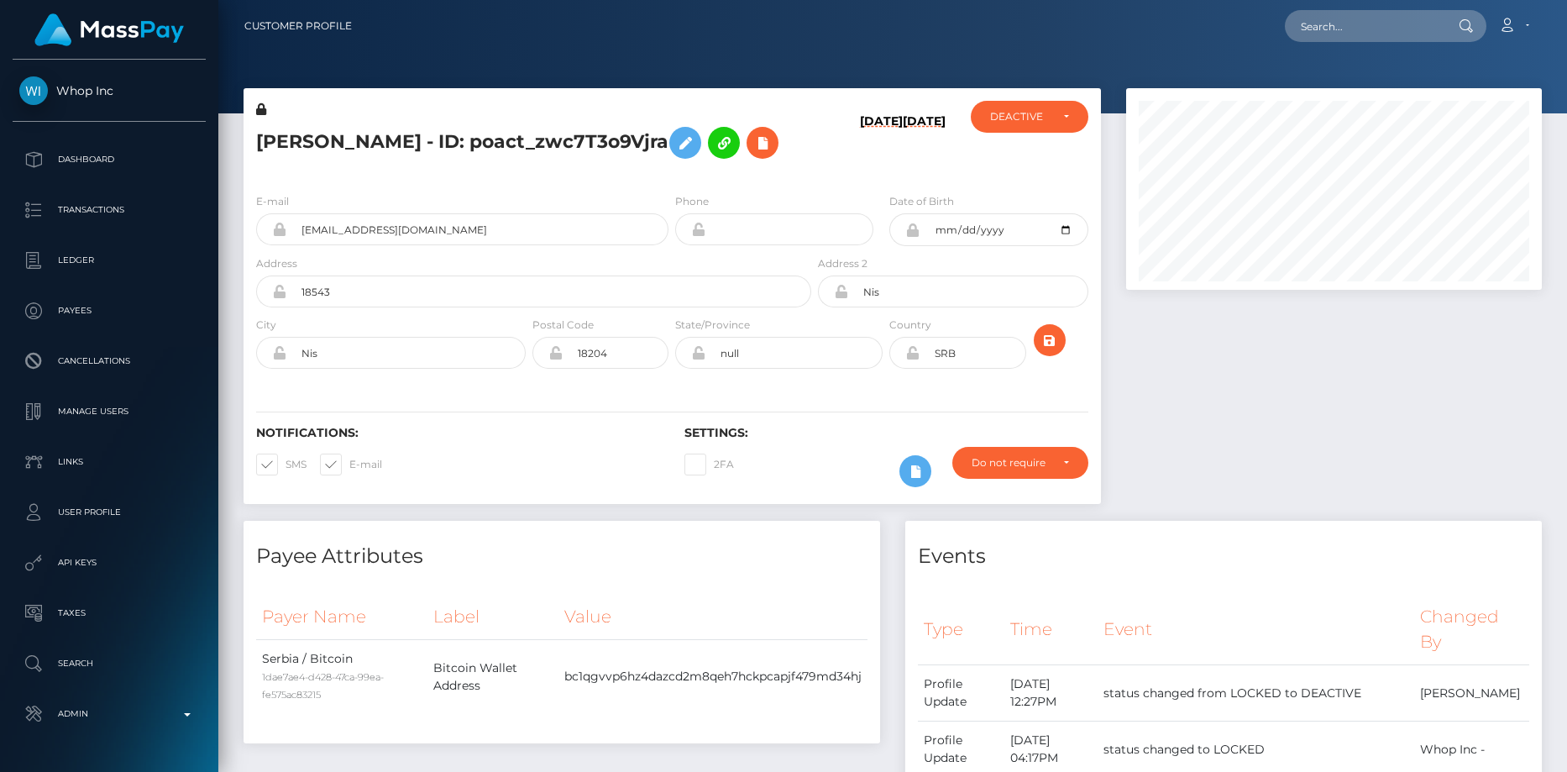
scroll to position [202, 416]
click at [337, 238] on input "[EMAIL_ADDRESS][DOMAIN_NAME]" at bounding box center [477, 229] width 382 height 32
